Goal: Information Seeking & Learning: Learn about a topic

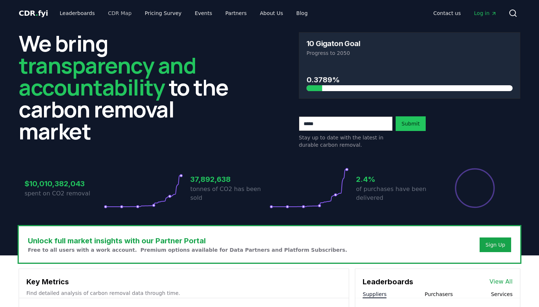
click at [118, 11] on link "CDR Map" at bounding box center [119, 13] width 35 height 13
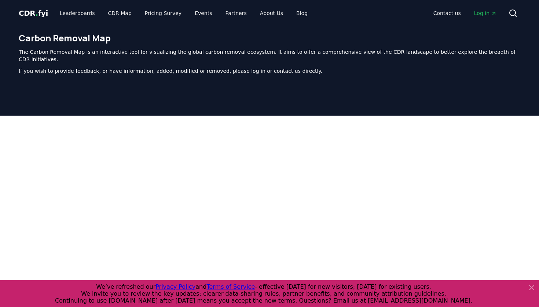
click at [535, 291] on icon at bounding box center [531, 288] width 9 height 9
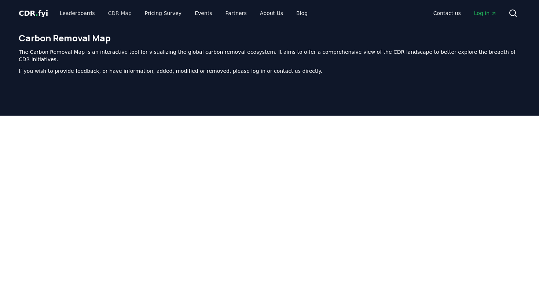
click at [117, 12] on link "CDR Map" at bounding box center [119, 13] width 35 height 13
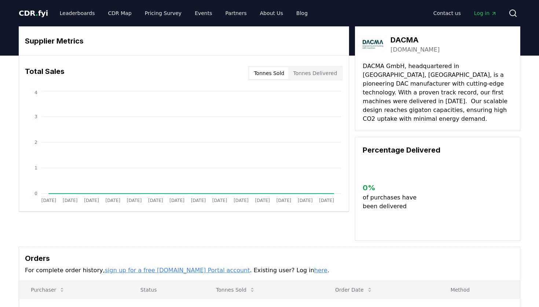
click at [280, 72] on button "Tonnes Sold" at bounding box center [268, 73] width 39 height 12
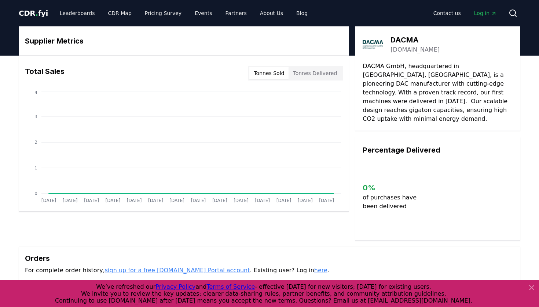
click at [317, 73] on button "Tonnes Delivered" at bounding box center [314, 73] width 53 height 12
click at [273, 74] on button "Tonnes Sold" at bounding box center [268, 73] width 39 height 12
click at [410, 50] on link "[DOMAIN_NAME]" at bounding box center [414, 49] width 49 height 9
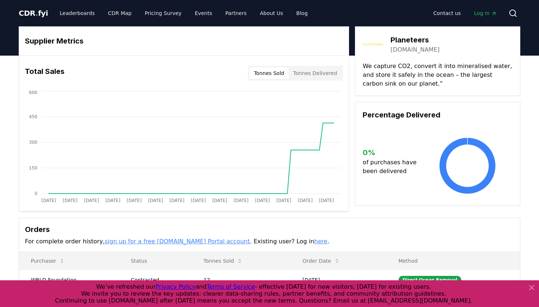
click at [403, 48] on link "[DOMAIN_NAME]" at bounding box center [414, 49] width 49 height 9
